Goal: Task Accomplishment & Management: Manage account settings

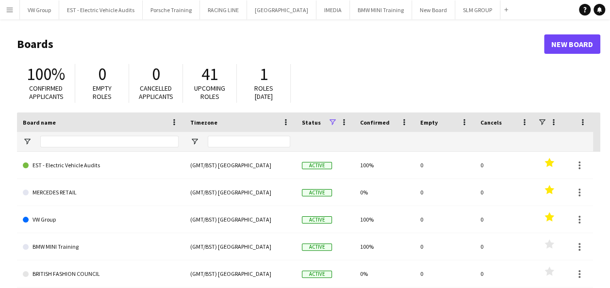
click at [10, 10] on app-icon "Menu" at bounding box center [10, 10] width 8 height 8
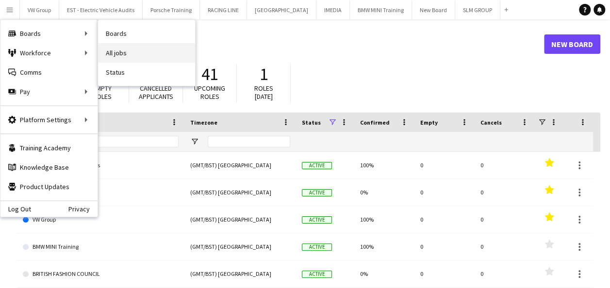
click at [113, 50] on link "All jobs" at bounding box center [146, 52] width 97 height 19
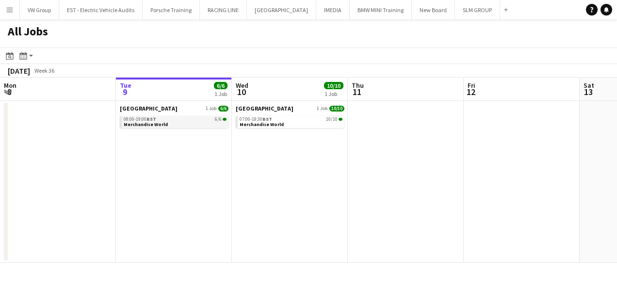
scroll to position [0, 231]
drag, startPoint x: 137, startPoint y: 110, endPoint x: 125, endPoint y: 123, distance: 18.2
click at [125, 123] on span "Merchandise World" at bounding box center [147, 124] width 44 height 6
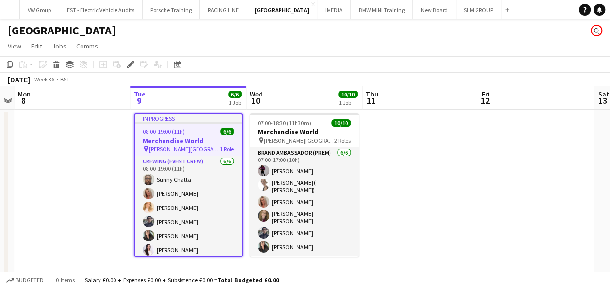
click at [125, 123] on app-date-cell at bounding box center [72, 193] width 116 height 167
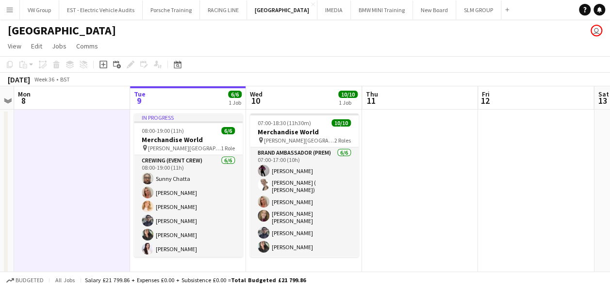
scroll to position [0, 333]
drag, startPoint x: 0, startPoint y: 0, endPoint x: 420, endPoint y: 152, distance: 446.4
click at [420, 152] on app-date-cell at bounding box center [420, 193] width 116 height 167
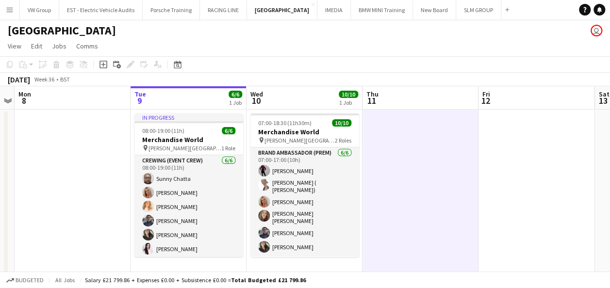
click at [420, 152] on app-date-cell at bounding box center [420, 193] width 116 height 167
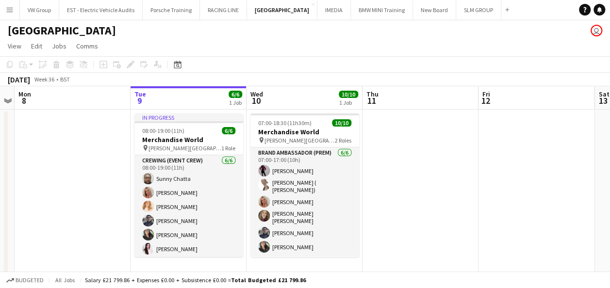
scroll to position [0, 332]
drag, startPoint x: 420, startPoint y: 152, endPoint x: 410, endPoint y: 185, distance: 34.5
click at [410, 185] on app-date-cell at bounding box center [421, 193] width 116 height 167
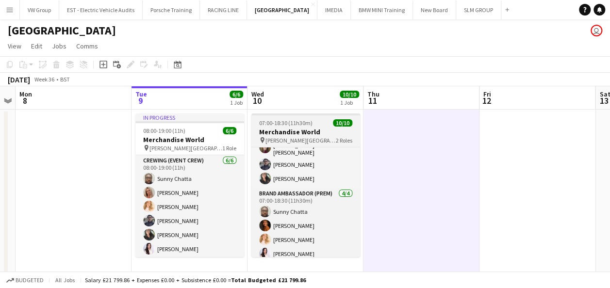
scroll to position [0, 0]
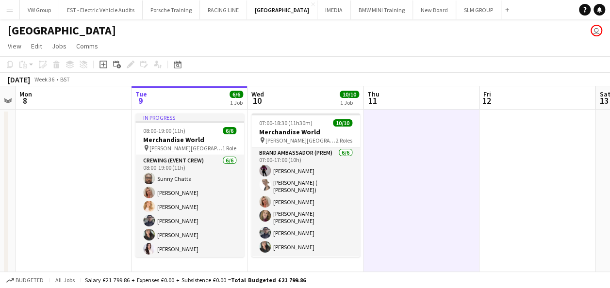
click at [458, 160] on app-date-cell at bounding box center [421, 193] width 116 height 167
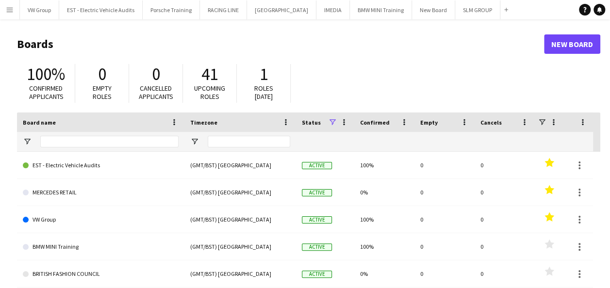
click at [11, 8] on app-icon "Menu" at bounding box center [10, 10] width 8 height 8
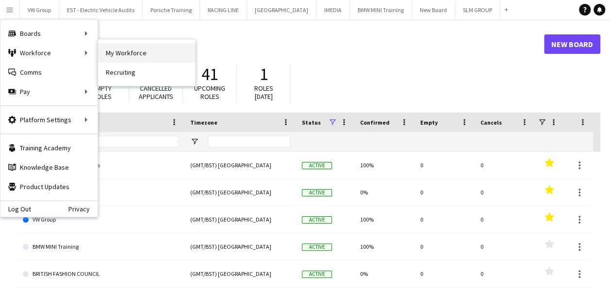
click at [117, 49] on link "My Workforce" at bounding box center [146, 52] width 97 height 19
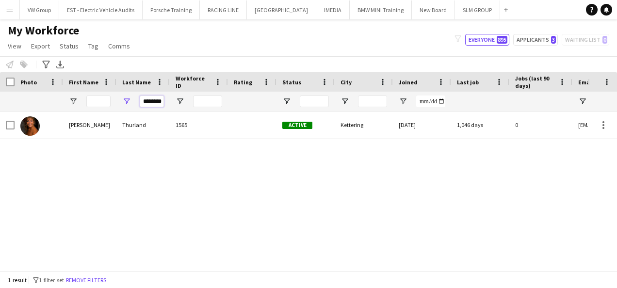
scroll to position [0, 1]
drag, startPoint x: 142, startPoint y: 101, endPoint x: 189, endPoint y: 97, distance: 46.8
click at [189, 97] on div "********" at bounding box center [526, 101] width 1052 height 19
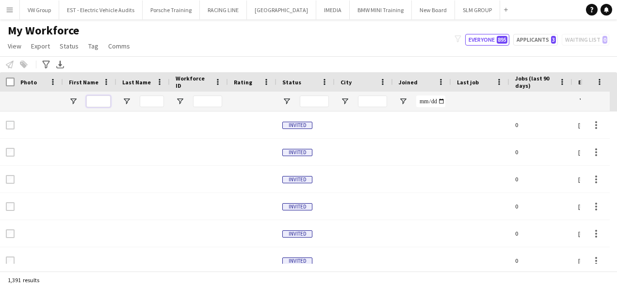
click at [98, 99] on input "First Name Filter Input" at bounding box center [98, 102] width 24 height 12
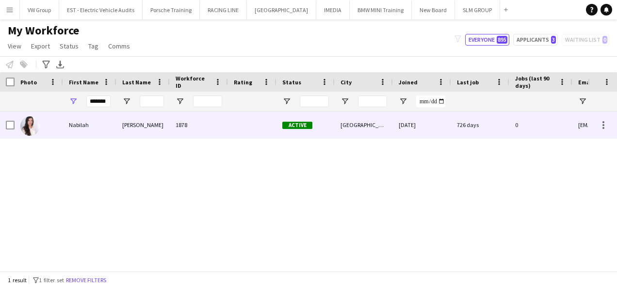
click at [82, 127] on div "Nabilah" at bounding box center [89, 125] width 53 height 27
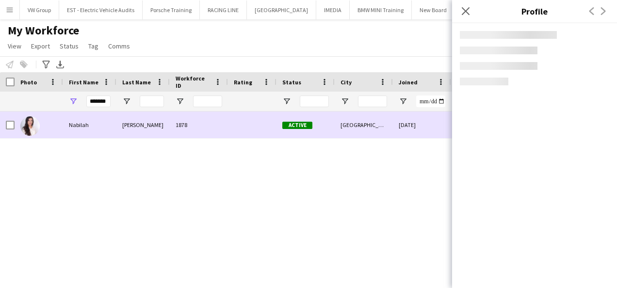
click at [82, 127] on div "Nabilah" at bounding box center [89, 125] width 53 height 27
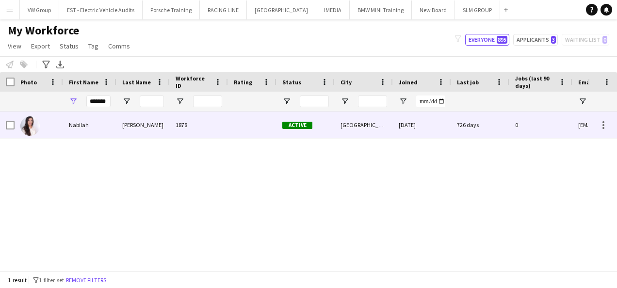
click at [82, 127] on div "Nabilah" at bounding box center [89, 125] width 53 height 27
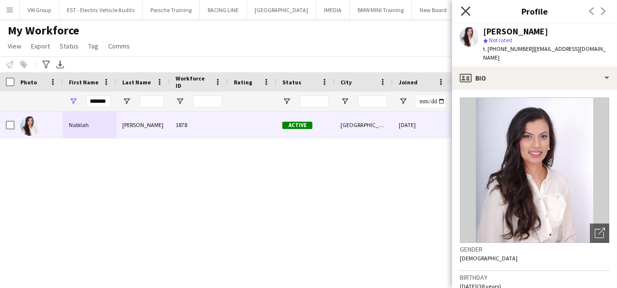
click at [463, 10] on icon "Close pop-in" at bounding box center [465, 10] width 9 height 9
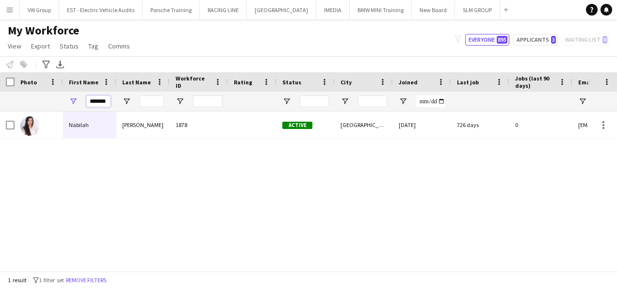
click at [107, 102] on input "*******" at bounding box center [98, 102] width 24 height 12
type input "*"
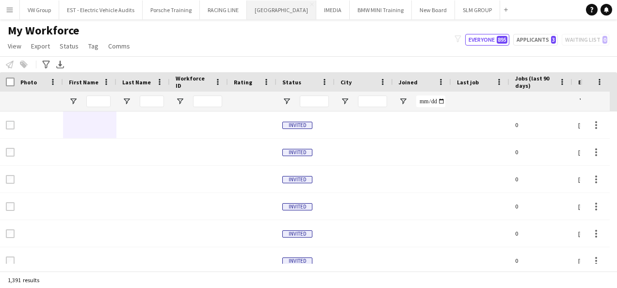
click at [279, 13] on button "SOURCING CITY Close" at bounding box center [281, 9] width 69 height 19
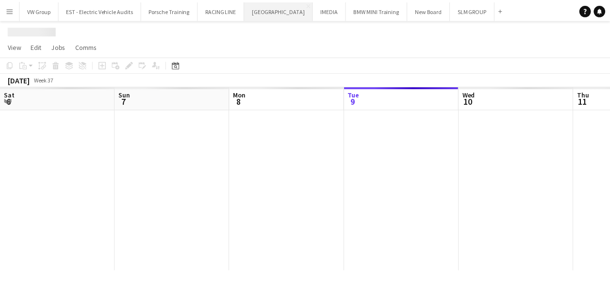
scroll to position [0, 232]
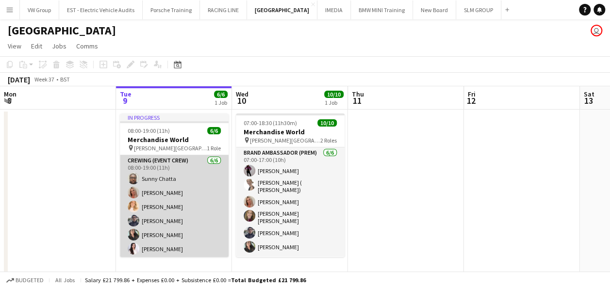
click at [168, 222] on app-card-role "Crewing (Event Crew) 6/6 08:00-19:00 (11h) Sunny Chatta Diane Barlow Charlotte …" at bounding box center [174, 206] width 109 height 103
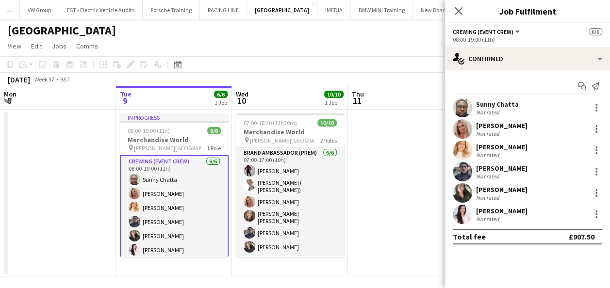
click at [511, 168] on div "[PERSON_NAME]" at bounding box center [501, 168] width 51 height 9
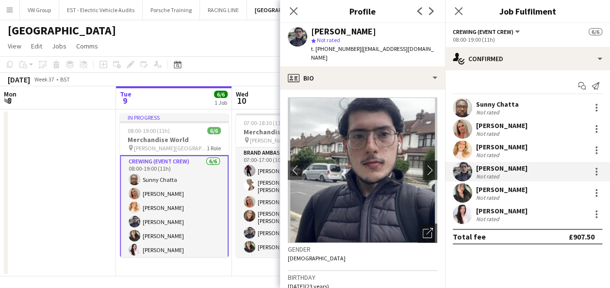
click at [170, 207] on app-card-role "Crewing (Event Crew) 6/6 08:00-19:00 (11h) Sunny Chatta Diane Barlow Charlotte …" at bounding box center [174, 207] width 109 height 105
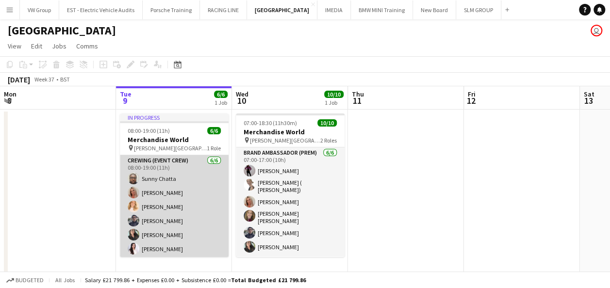
click at [160, 209] on app-card-role "Crewing (Event Crew) 6/6 08:00-19:00 (11h) Sunny Chatta Diane Barlow Charlotte …" at bounding box center [174, 206] width 109 height 103
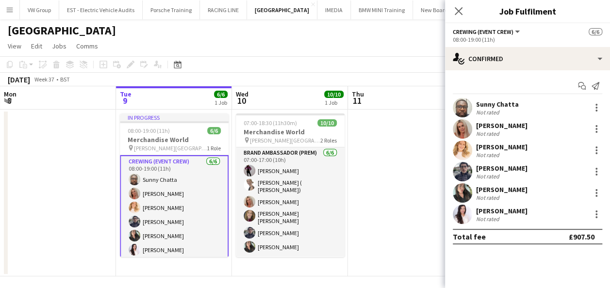
click at [495, 148] on div "[PERSON_NAME]" at bounding box center [501, 147] width 51 height 9
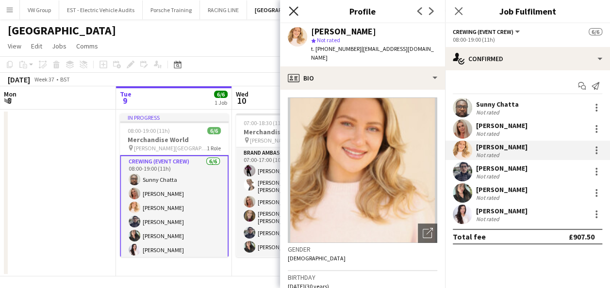
click at [291, 12] on icon "Close pop-in" at bounding box center [293, 10] width 9 height 9
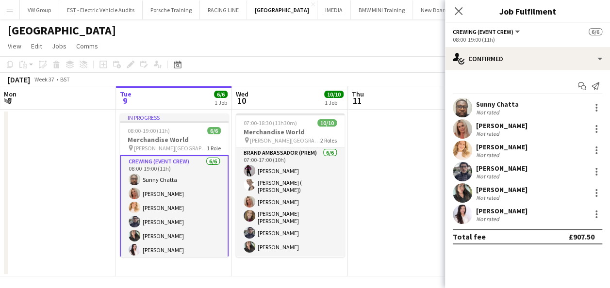
click at [375, 209] on app-date-cell at bounding box center [406, 193] width 116 height 167
